Goal: Complete application form

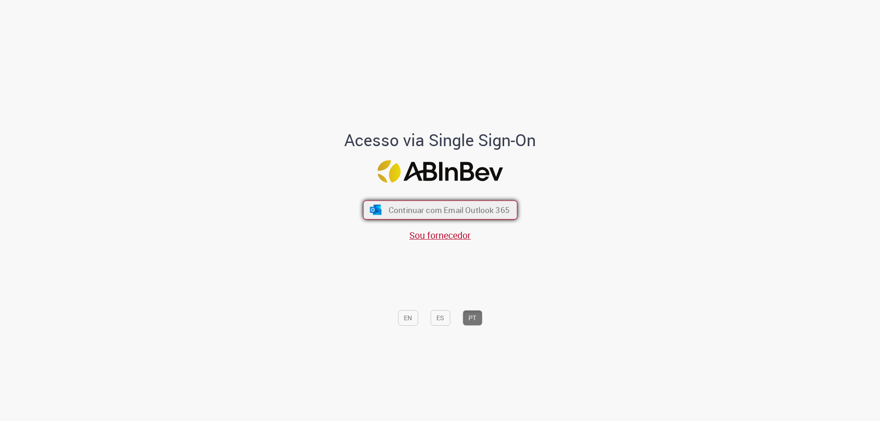
click at [414, 206] on span "Continuar com Email Outlook 365" at bounding box center [448, 210] width 121 height 11
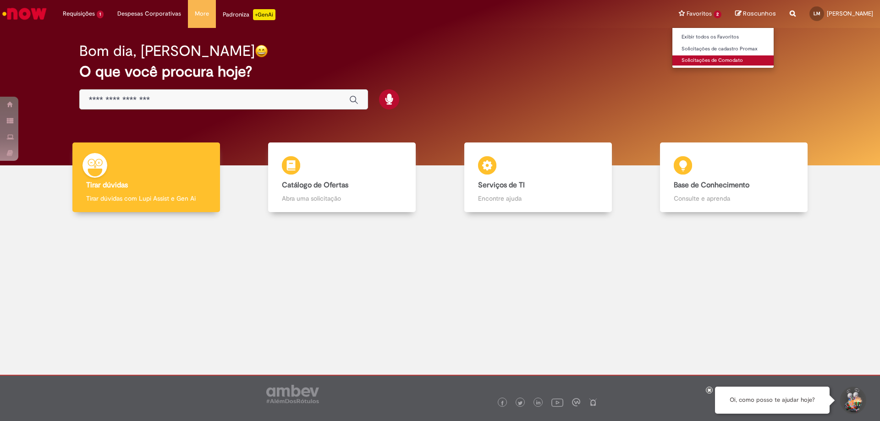
click at [734, 64] on link "Solicitações de Comodato" at bounding box center [723, 60] width 101 height 10
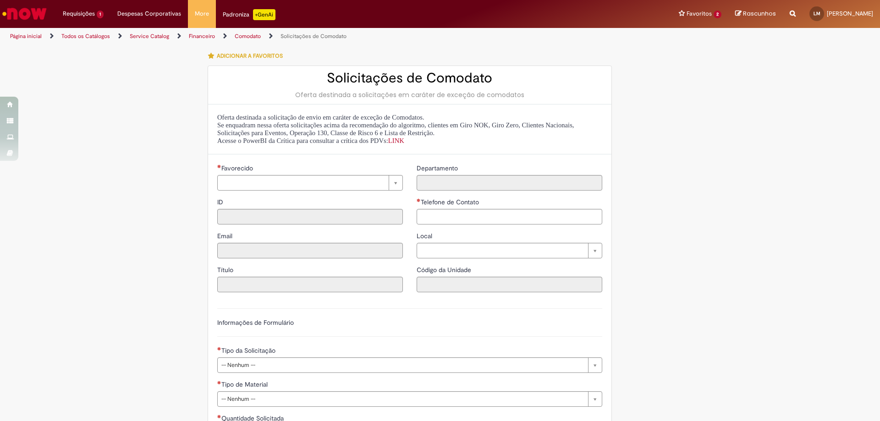
type input "**********"
